Goal: Task Accomplishment & Management: Complete application form

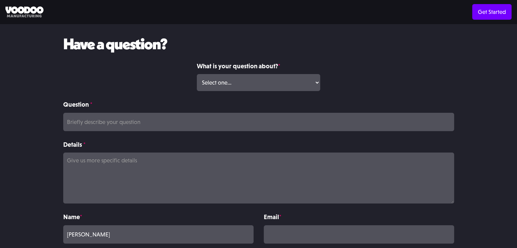
scroll to position [102, 0]
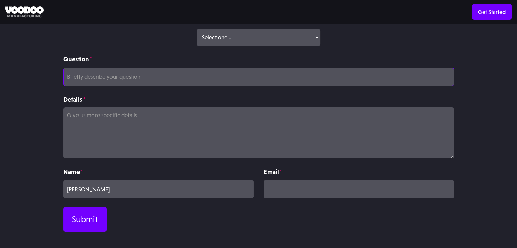
click at [137, 79] on input "Question *" at bounding box center [258, 77] width 391 height 18
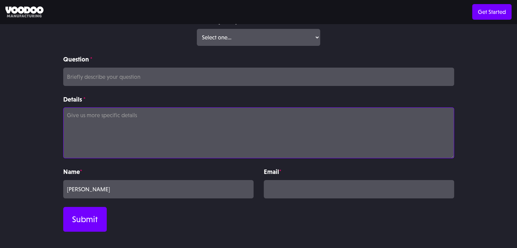
click at [92, 121] on textarea "Details *" at bounding box center [258, 132] width 391 height 51
paste textarea "Hi, Want to rank higher on Google with zero monthly fees? Our Pay-Per-Performan…"
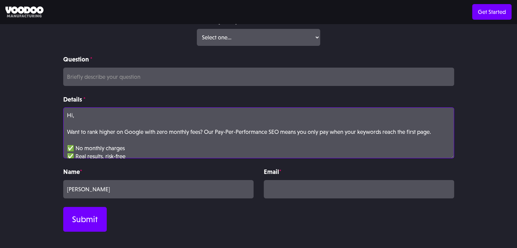
scroll to position [68, 0]
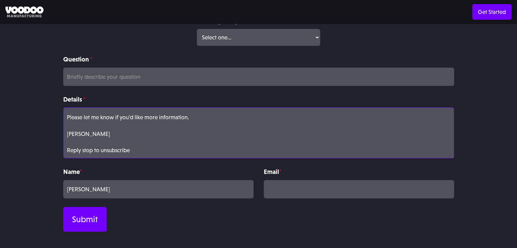
type textarea "Hi, Want to rank higher on Google with zero monthly fees? Our Pay-Per-Performan…"
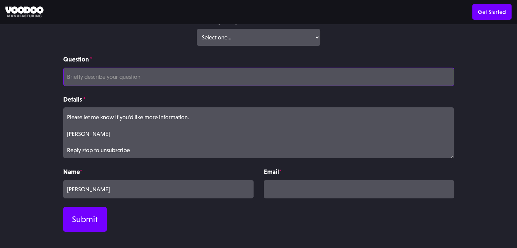
click at [112, 76] on input "Question *" at bounding box center [258, 77] width 391 height 18
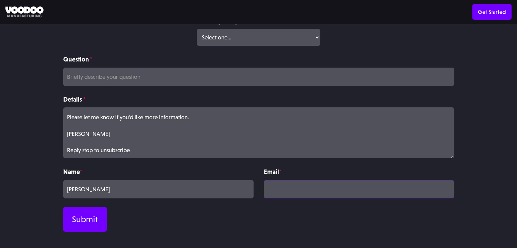
click at [289, 190] on input "Contact Form" at bounding box center [359, 189] width 190 height 18
type input "ruthjohnson8537@gmail.com"
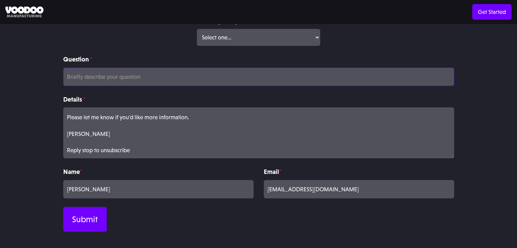
click at [149, 80] on input "Question *" at bounding box center [258, 77] width 391 height 18
paste input "ruthjohnson8537@gmail.com"
type input "ruthjohnson8537@gmail.com"
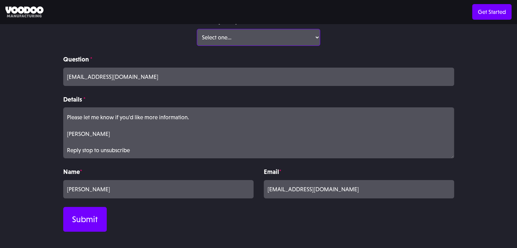
click at [213, 41] on select "Select one... Volume Print Order Direct Print Order Press/Media Inquiry Other" at bounding box center [258, 37] width 123 height 17
select select "Volume Print Order"
click at [197, 29] on select "Select one... Volume Print Order Direct Print Order Press/Media Inquiry Other" at bounding box center [258, 37] width 123 height 17
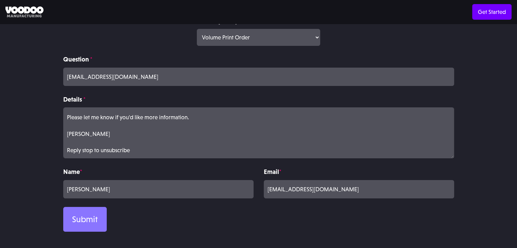
click at [88, 214] on input "Submit" at bounding box center [85, 219] width 44 height 25
type input "Please wait..."
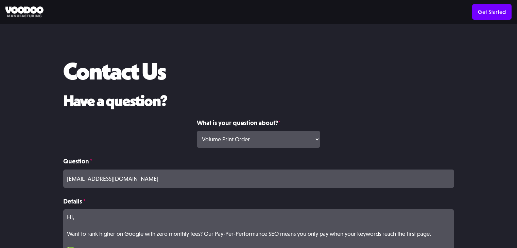
select select "Volume Print Order"
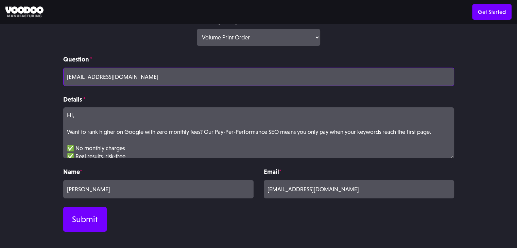
click at [101, 74] on input "ruthjohnson8537@gmail.com" at bounding box center [258, 77] width 391 height 18
paste input "Ruth Johnson"
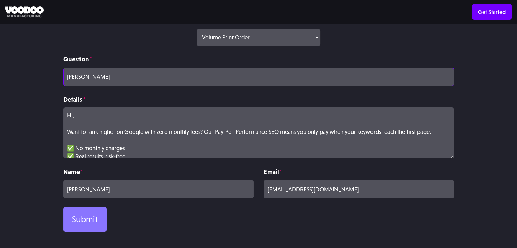
type input "Ruth Johnson"
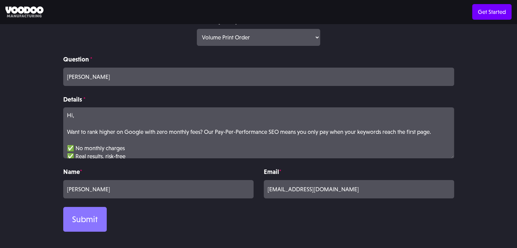
click at [84, 213] on input "Submit" at bounding box center [85, 219] width 44 height 25
type input "Please wait..."
